Goal: Transaction & Acquisition: Purchase product/service

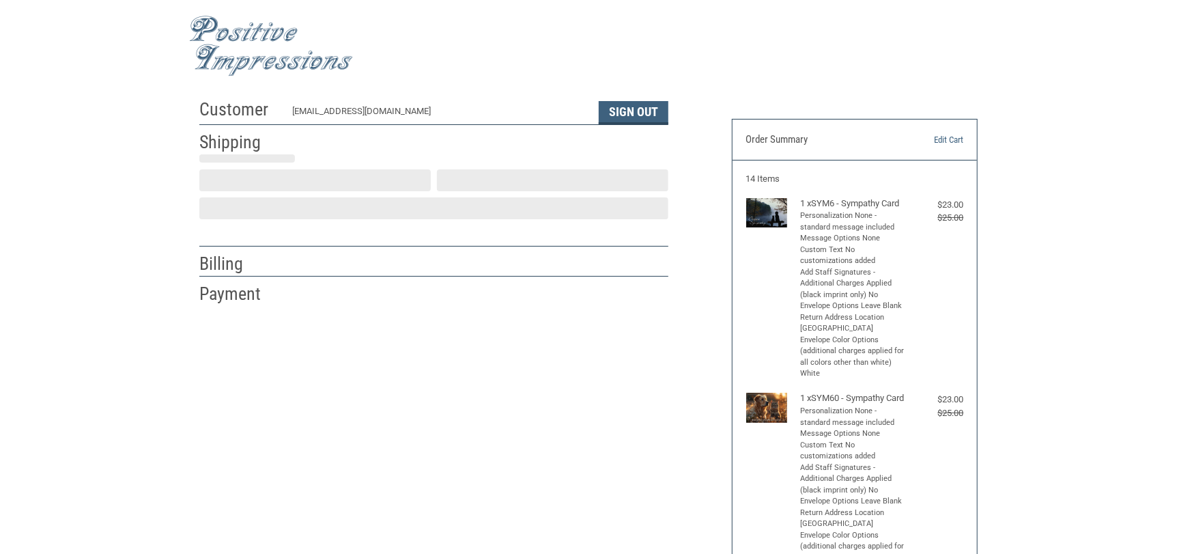
scroll to position [14, 0]
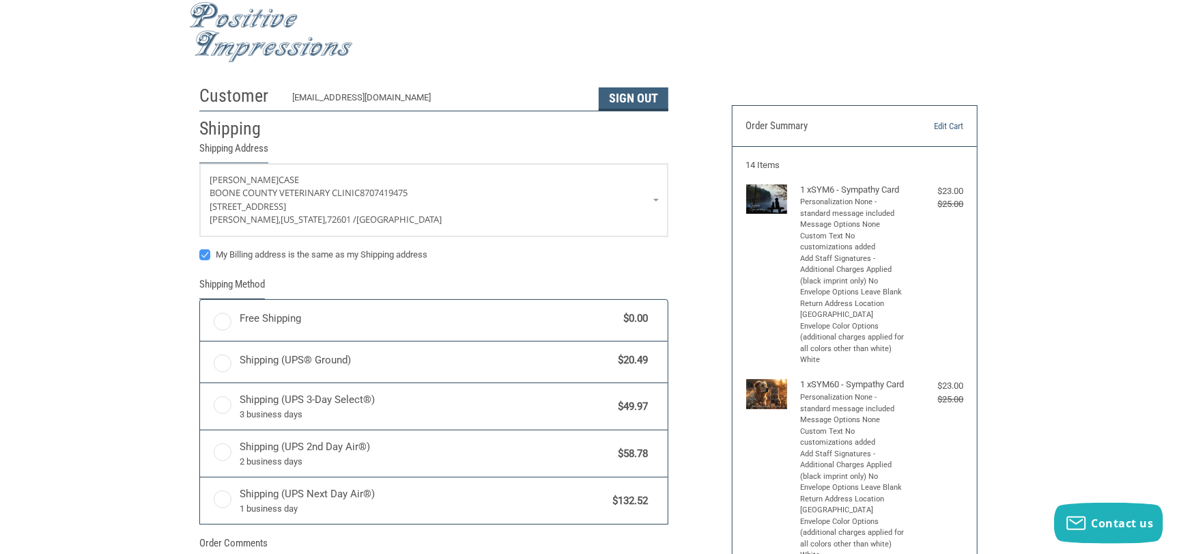
radio input "true"
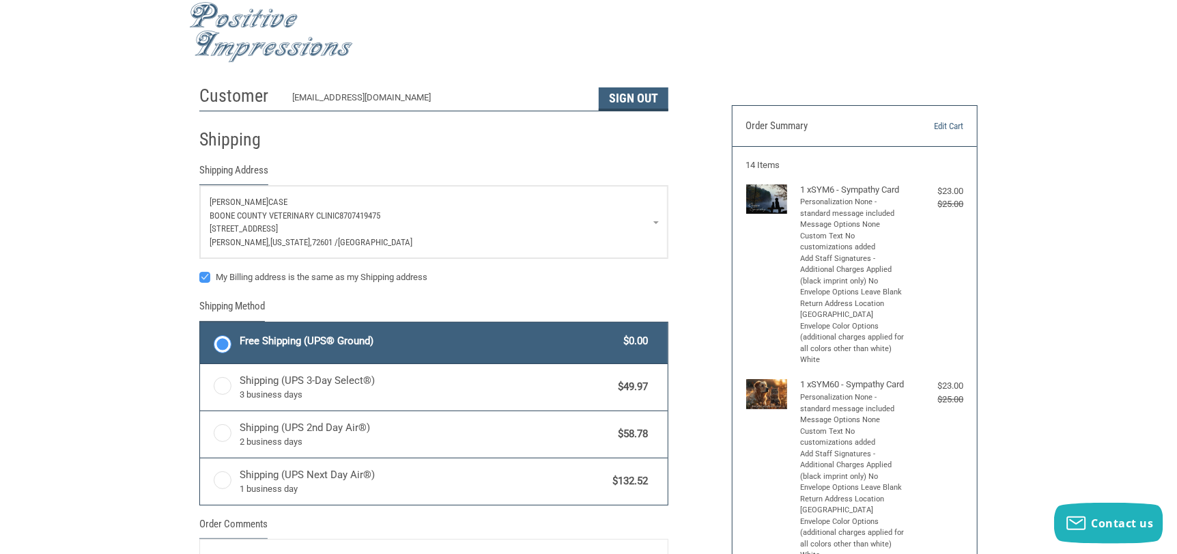
click at [656, 222] on link "[PERSON_NAME] [GEOGRAPHIC_DATA] 8707419475 [STREET_ADDRESS][US_STATE]" at bounding box center [434, 222] width 468 height 72
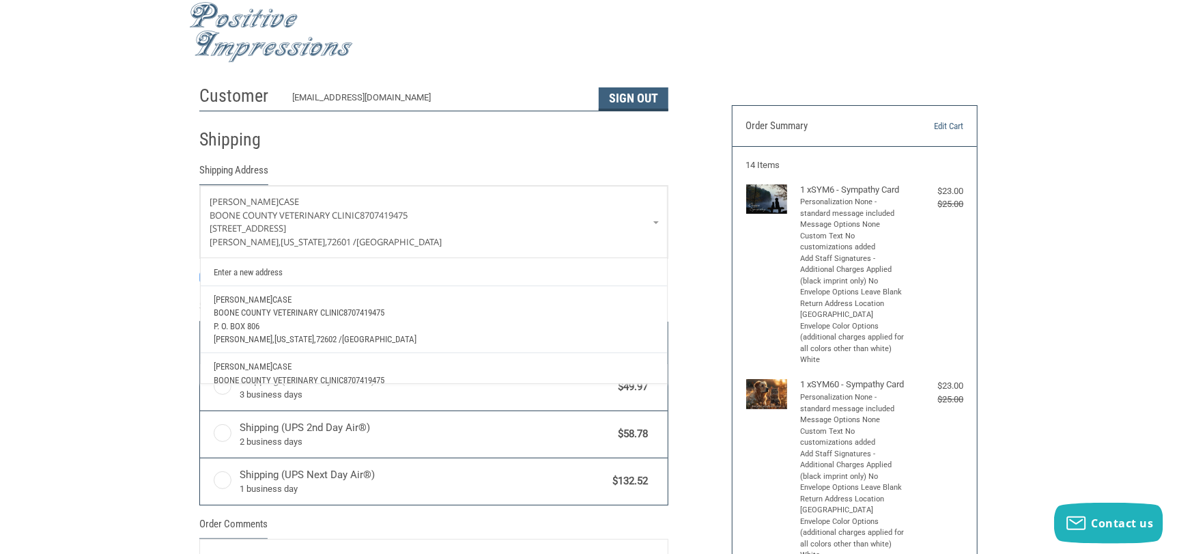
scroll to position [68, 0]
click at [420, 316] on p "[GEOGRAPHIC_DATA] 8707419475" at bounding box center [434, 313] width 440 height 14
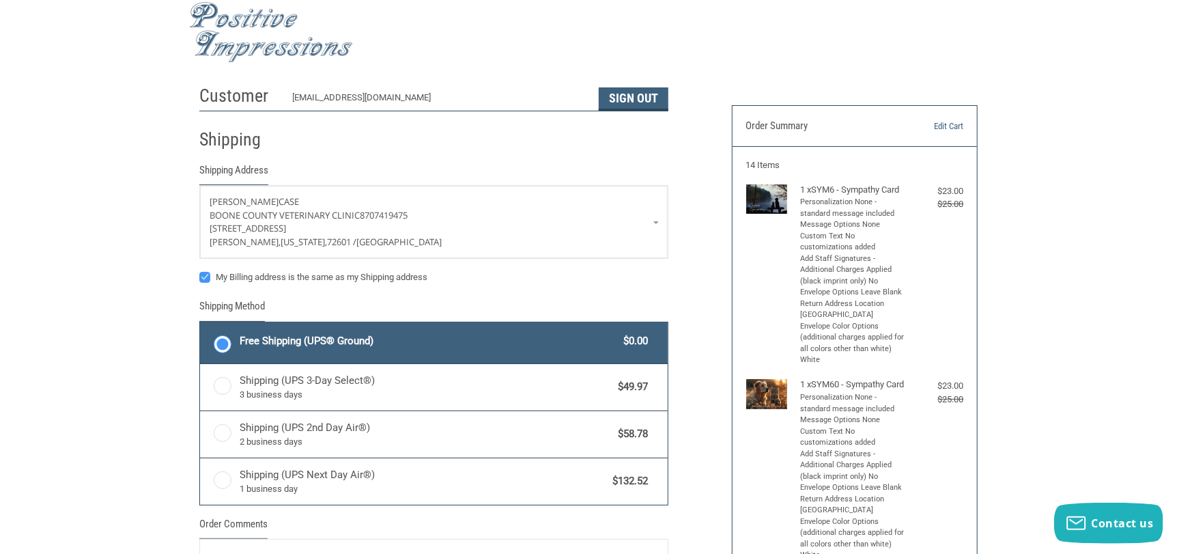
click at [205, 272] on label "My Billing address is the same as my Shipping address" at bounding box center [433, 277] width 469 height 11
click at [200, 271] on input "My Billing address is the same as my Shipping address" at bounding box center [199, 270] width 1 height 1
checkbox input "false"
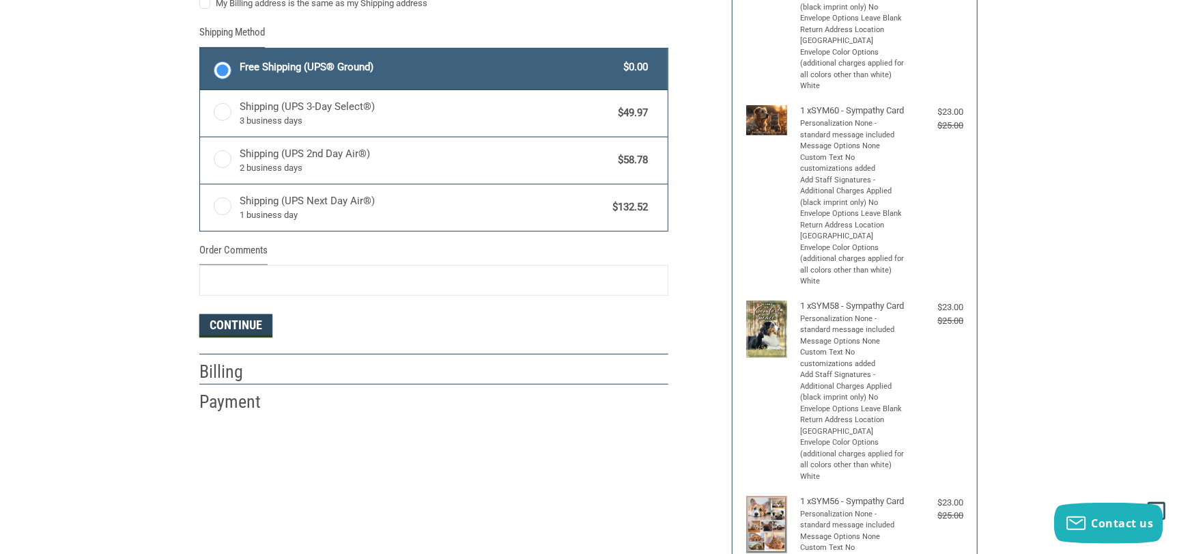
click at [234, 322] on button "Continue" at bounding box center [235, 325] width 73 height 23
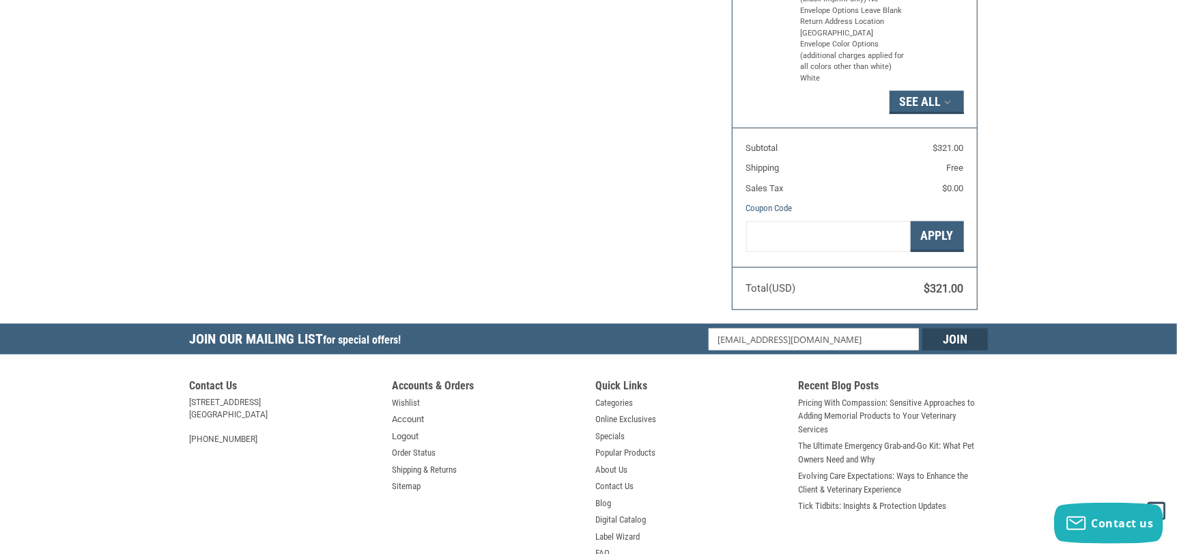
select select "US"
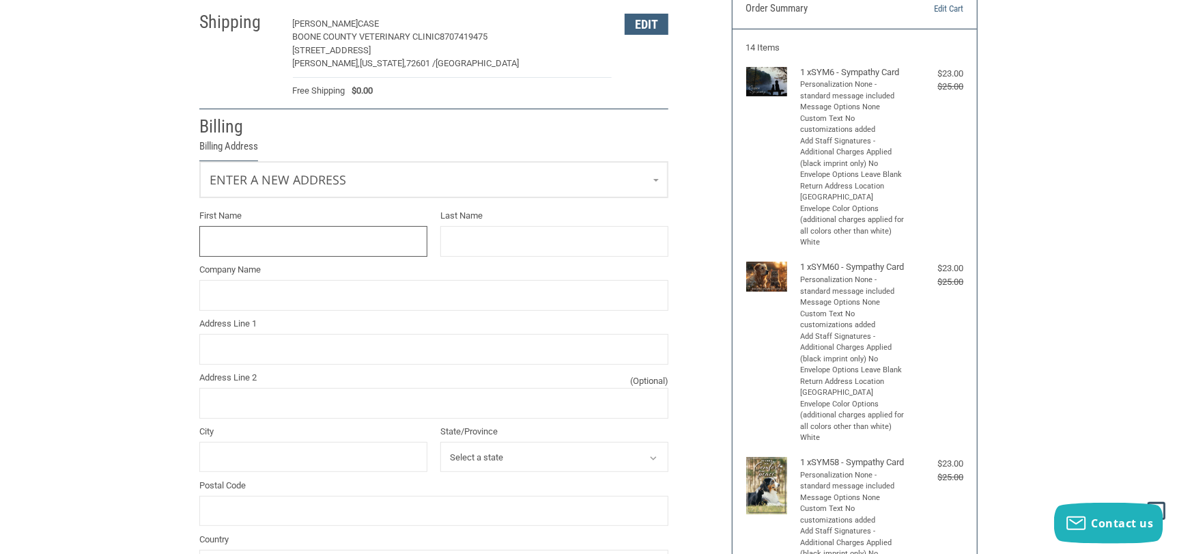
scroll to position [130, 0]
click at [376, 191] on link "Enter a new address" at bounding box center [434, 179] width 468 height 33
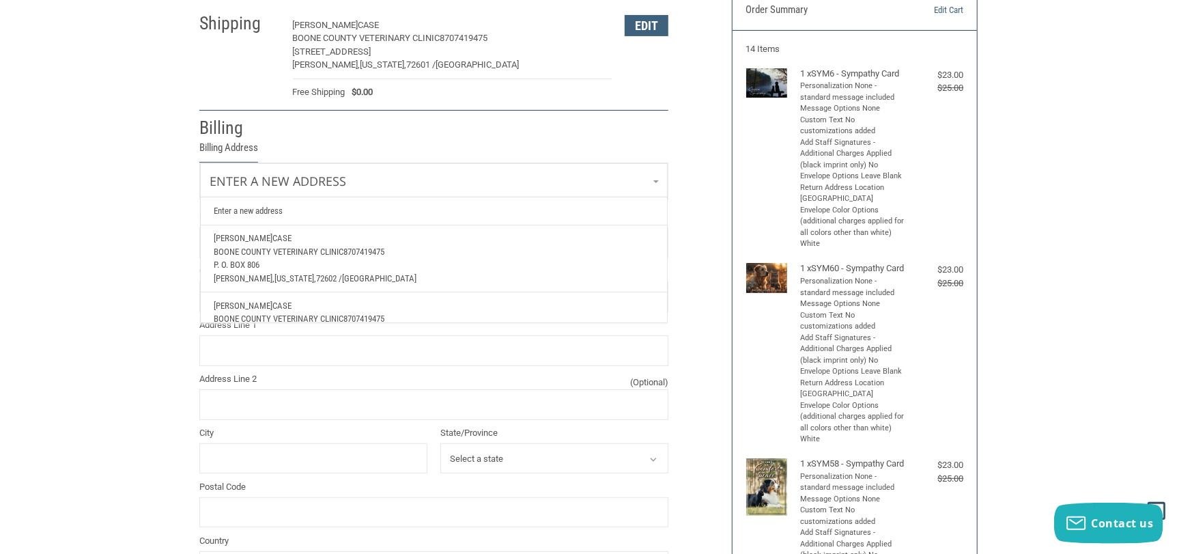
click at [393, 249] on p "[GEOGRAPHIC_DATA] 8707419475" at bounding box center [434, 252] width 440 height 14
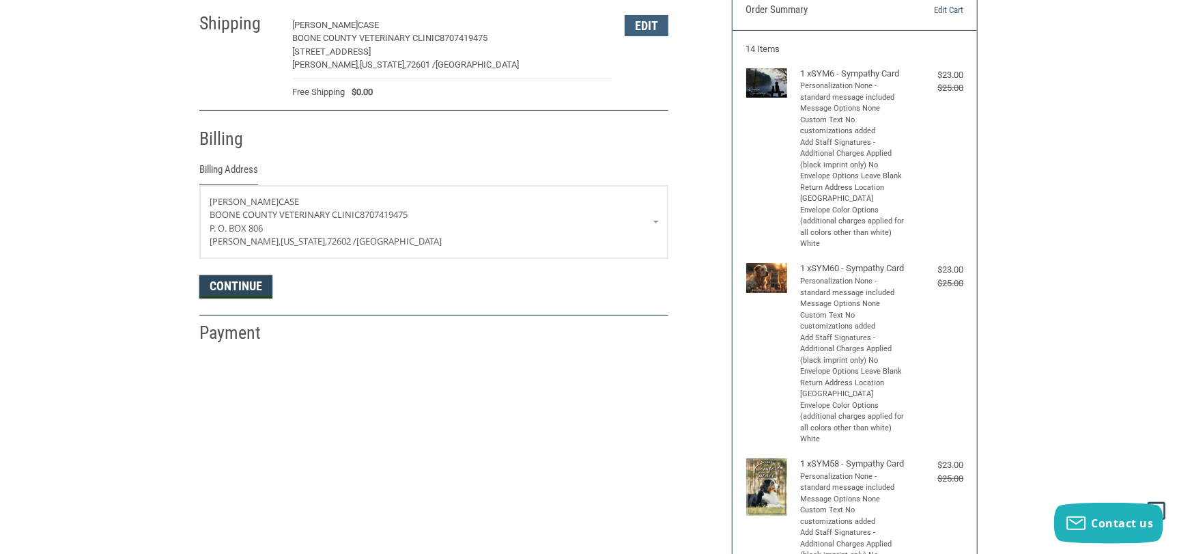
click at [229, 278] on button "Continue" at bounding box center [235, 286] width 73 height 23
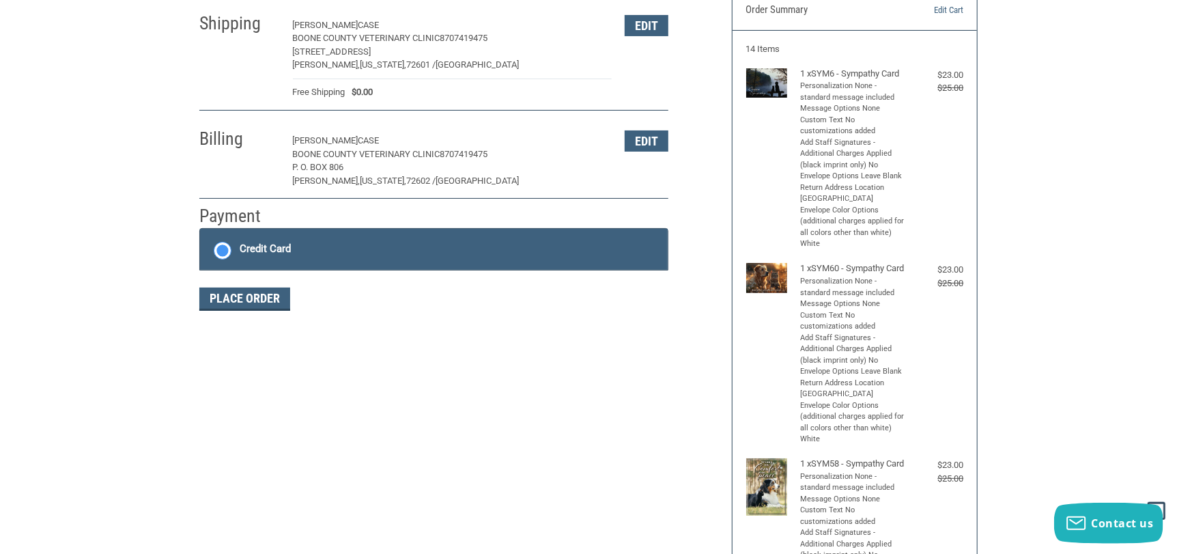
scroll to position [217, 0]
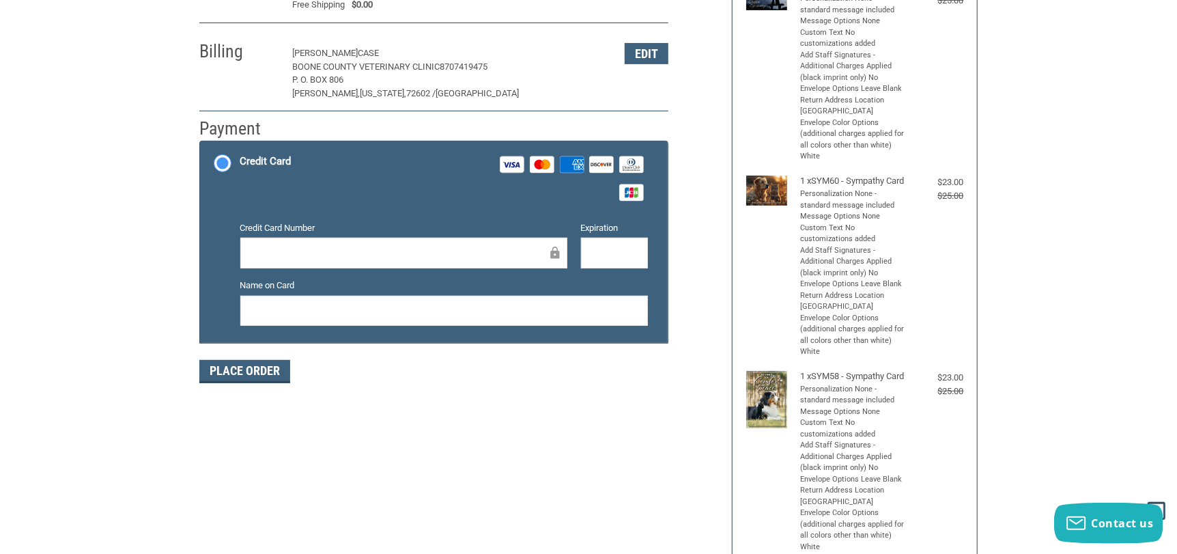
click at [301, 242] on div at bounding box center [404, 253] width 328 height 31
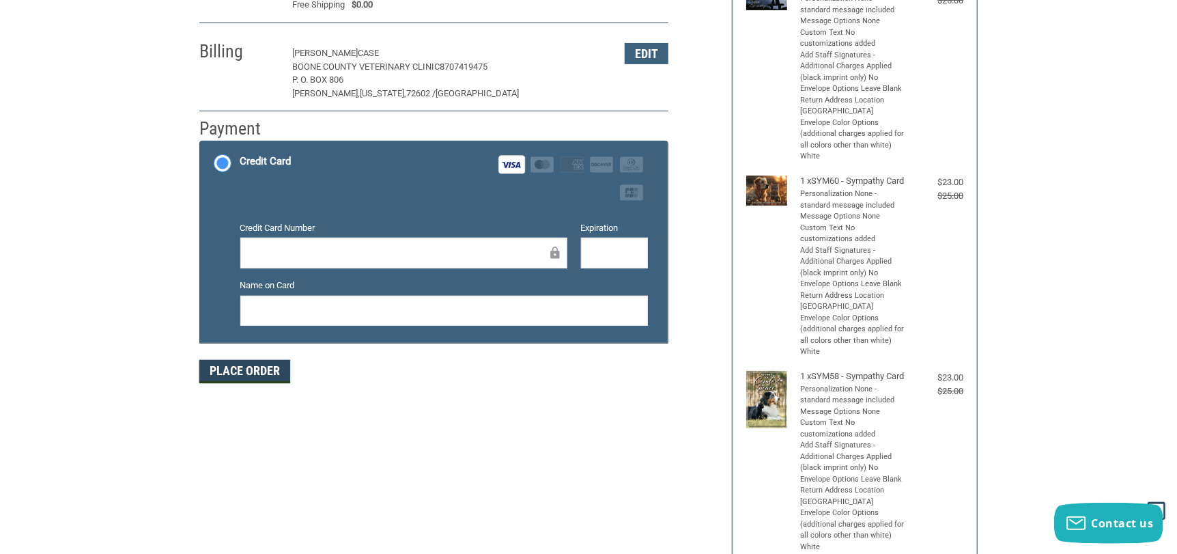
click at [242, 371] on button "Place Order" at bounding box center [244, 371] width 91 height 23
